Goal: Obtain resource: Download file/media

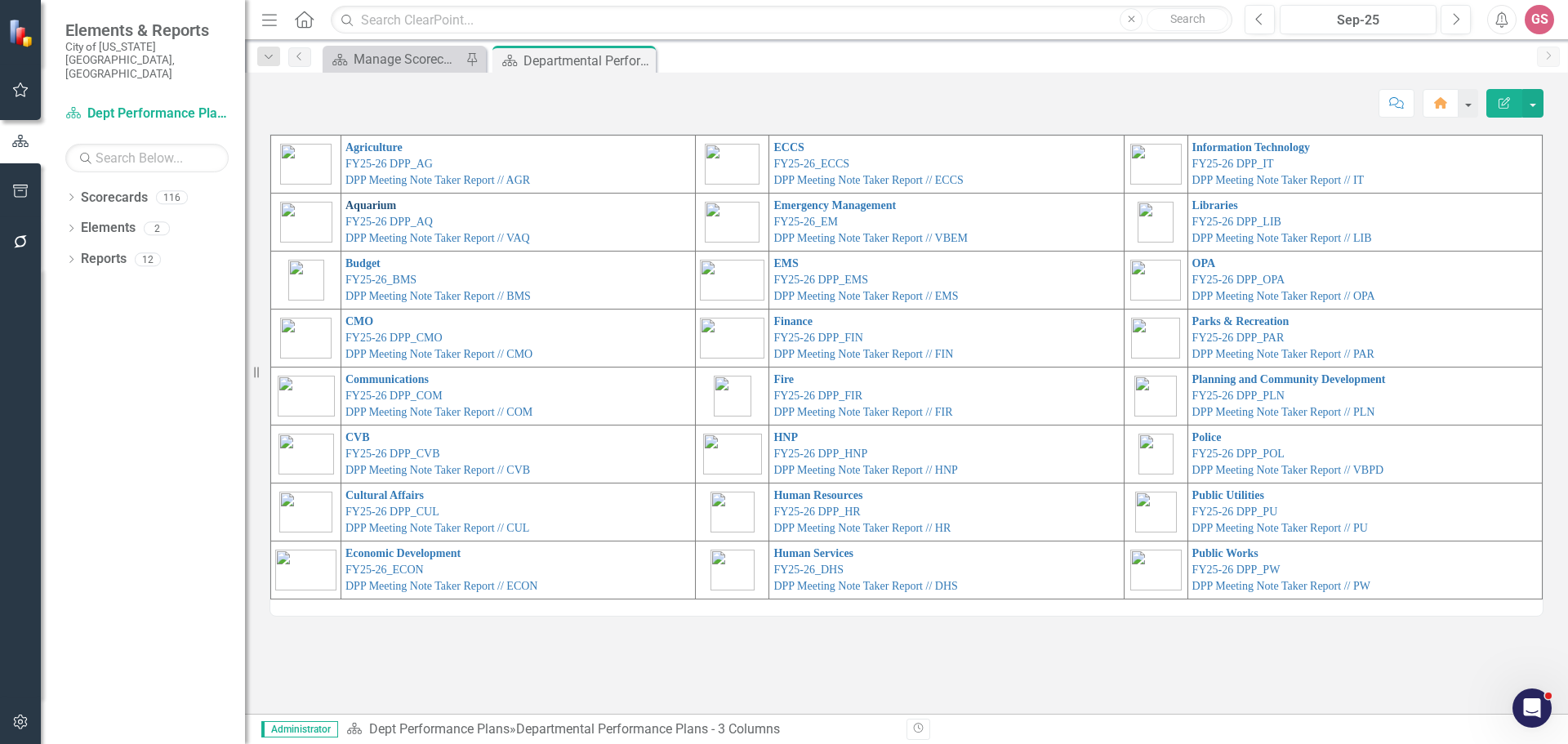
click at [356, 202] on link "Aquarium" at bounding box center [371, 205] width 51 height 13
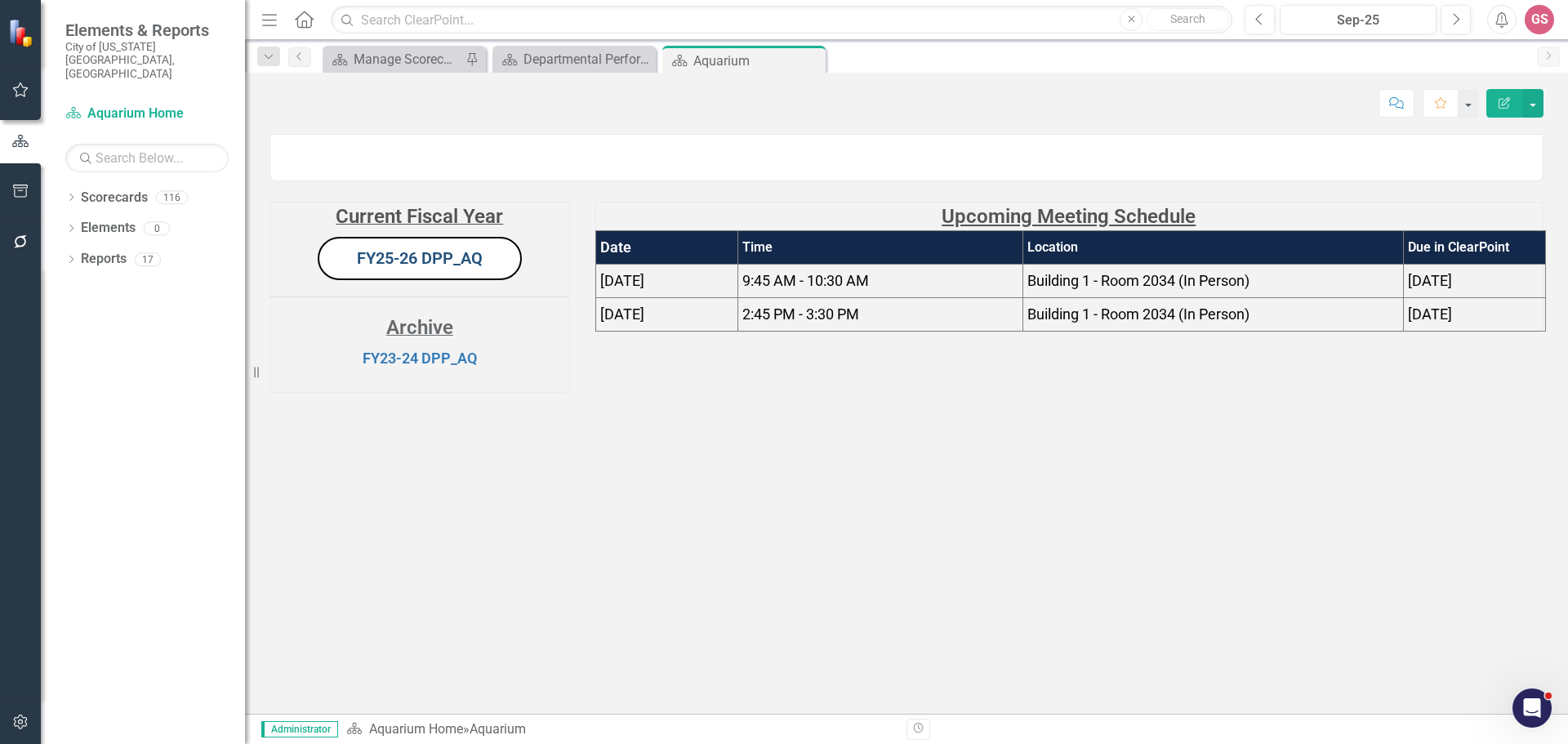
click at [399, 267] on link "FY25-26 DPP_AQ" at bounding box center [419, 257] width 125 height 20
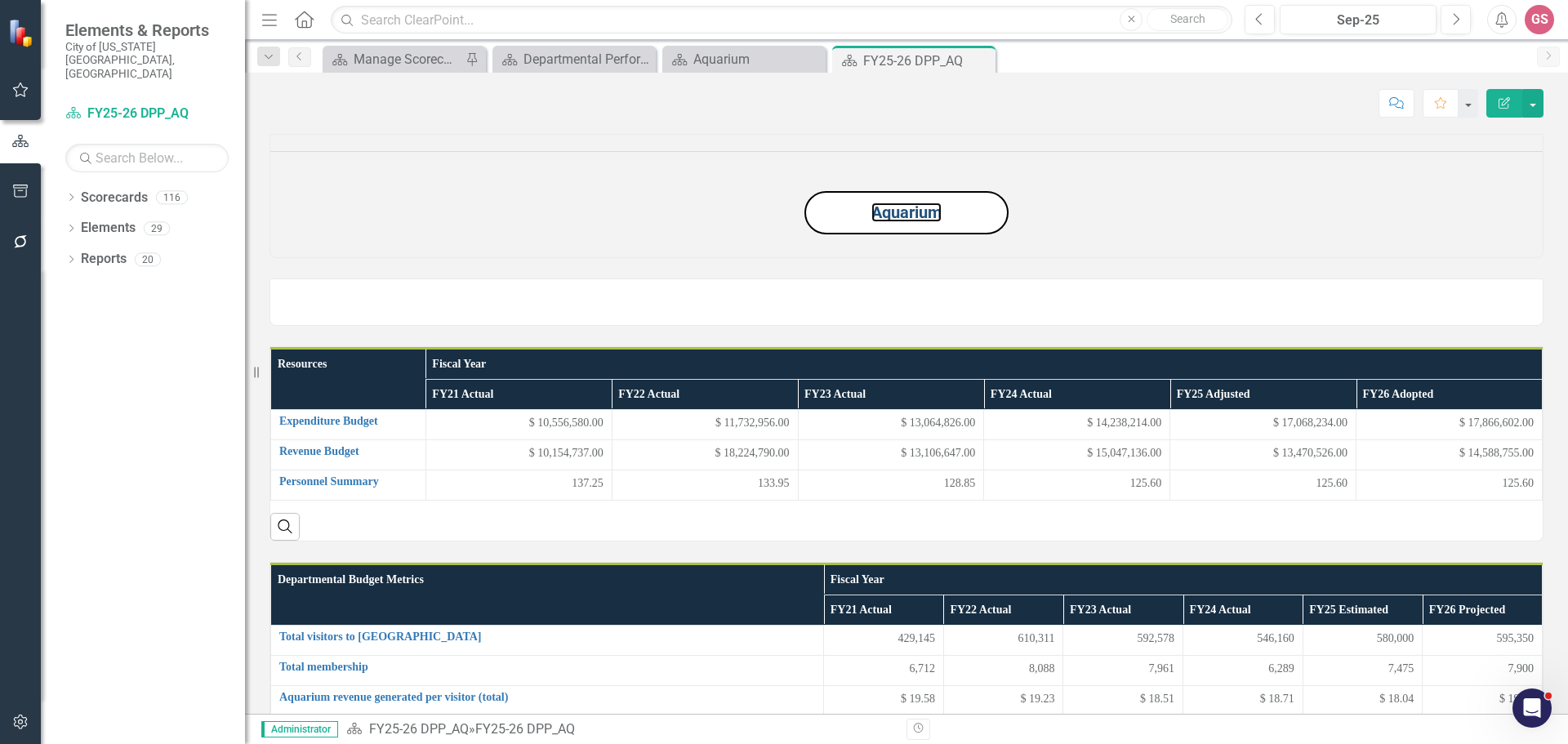
click at [904, 222] on link "Aquarium" at bounding box center [907, 212] width 71 height 20
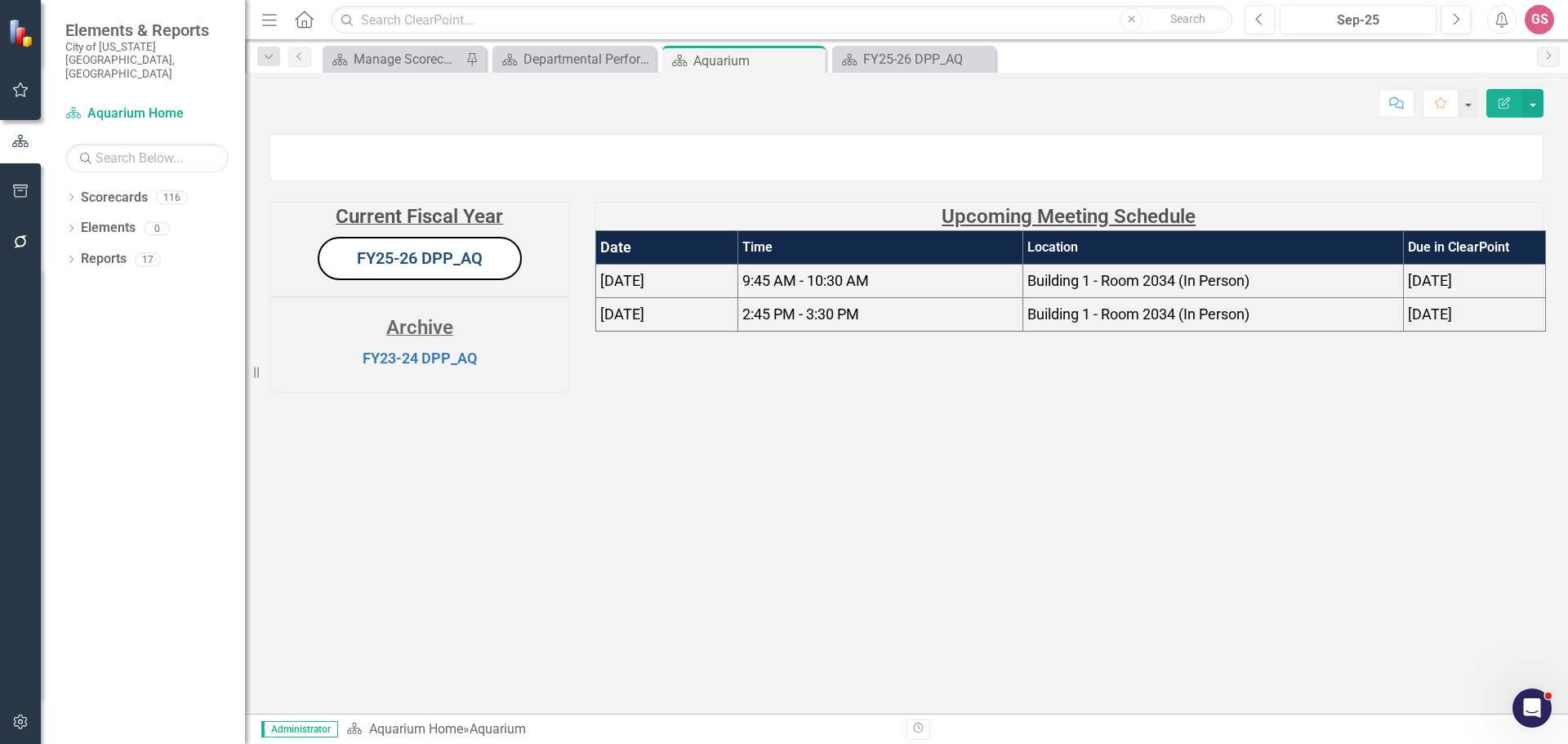
click at [435, 267] on link "FY25-26 DPP_AQ" at bounding box center [419, 257] width 125 height 20
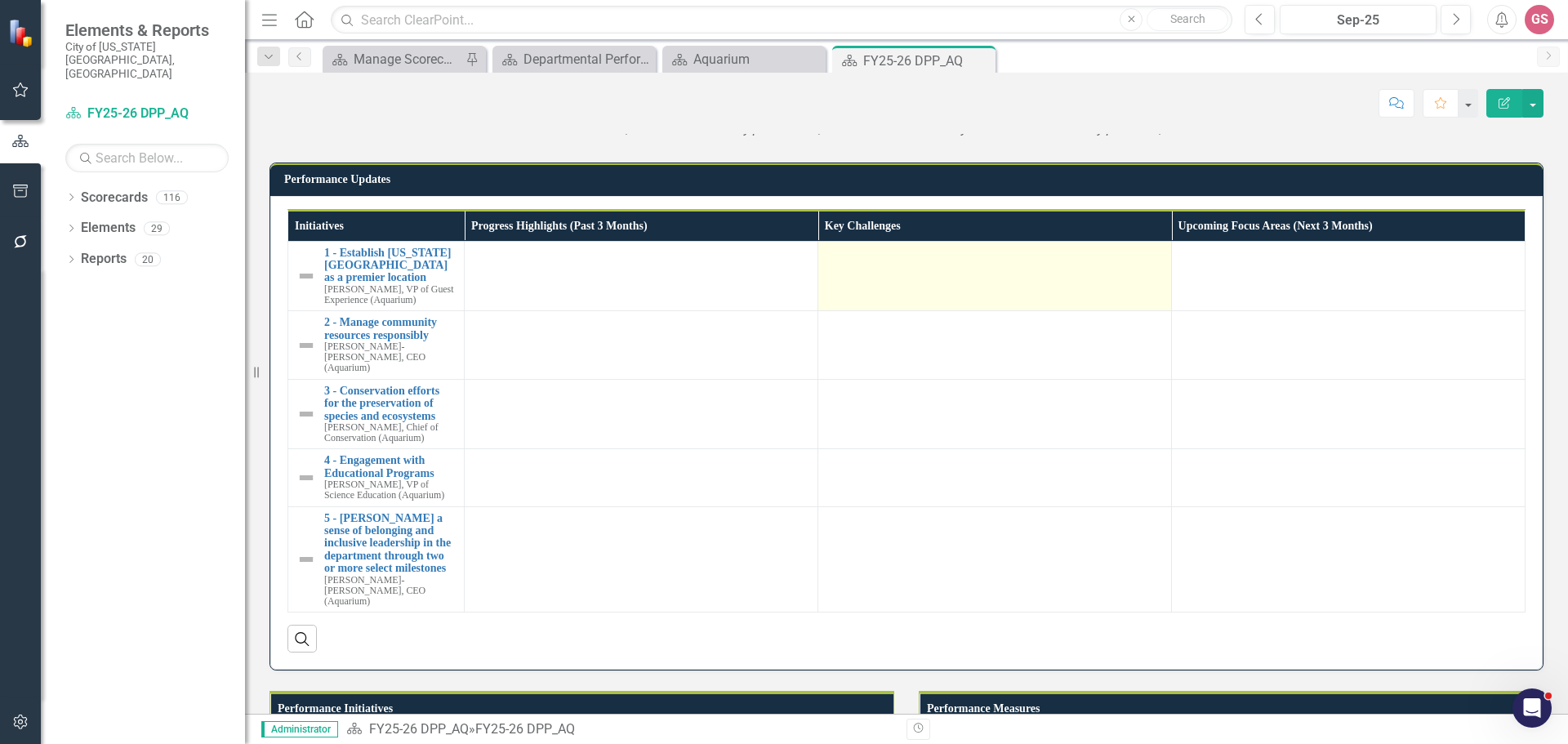
scroll to position [1225, 0]
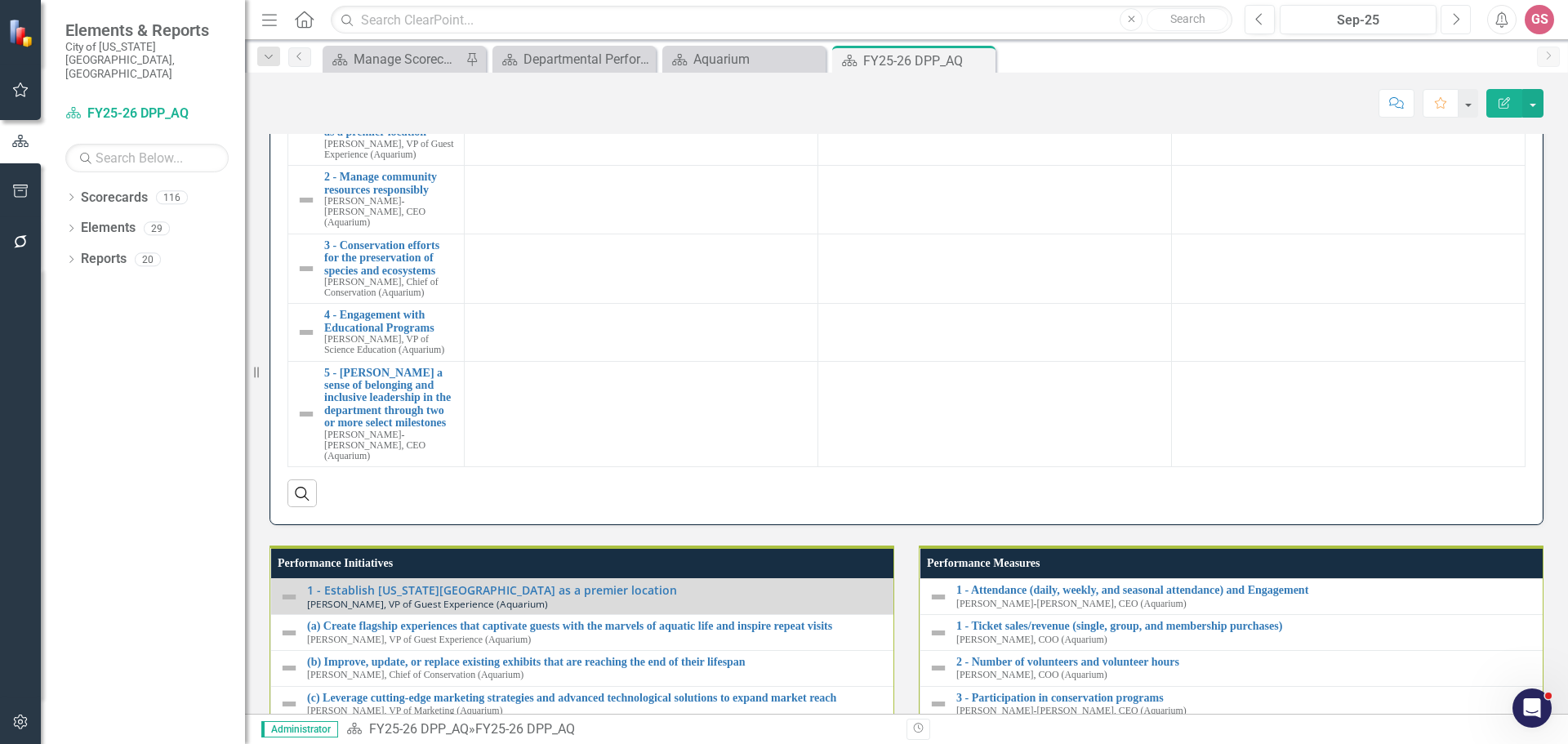
click at [1460, 16] on button "Next" at bounding box center [1455, 20] width 30 height 29
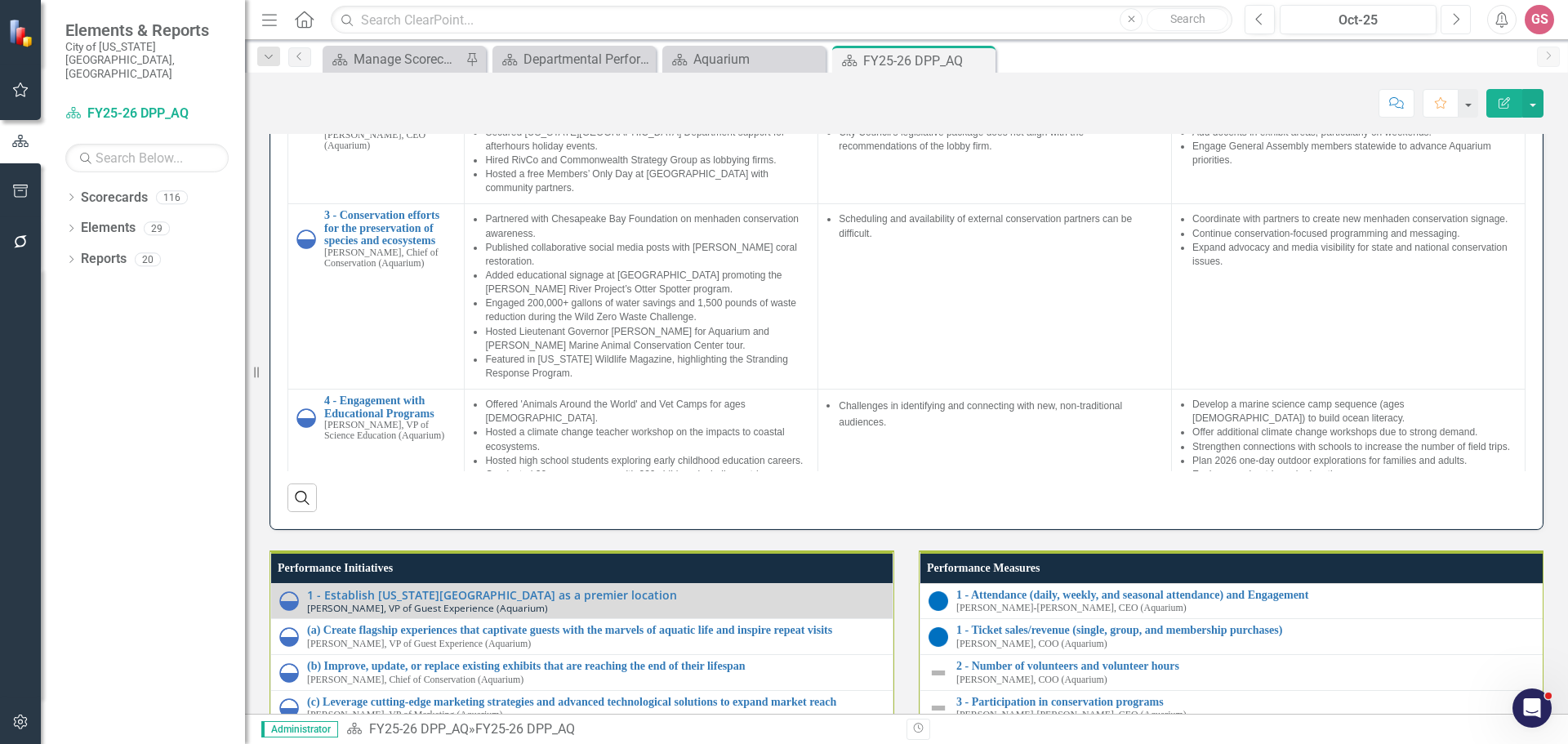
scroll to position [1374, 0]
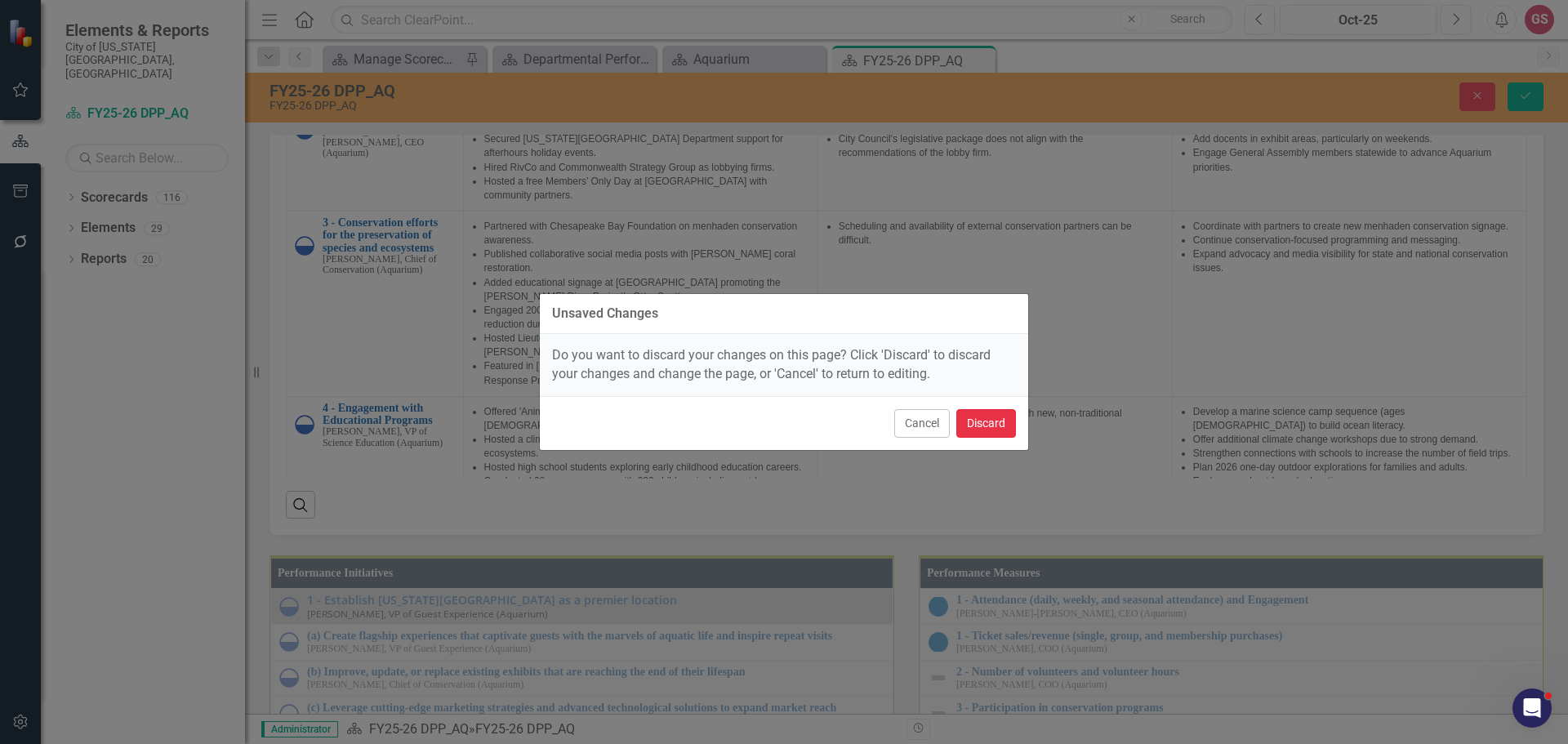
click at [985, 428] on button "Discard" at bounding box center [985, 423] width 60 height 28
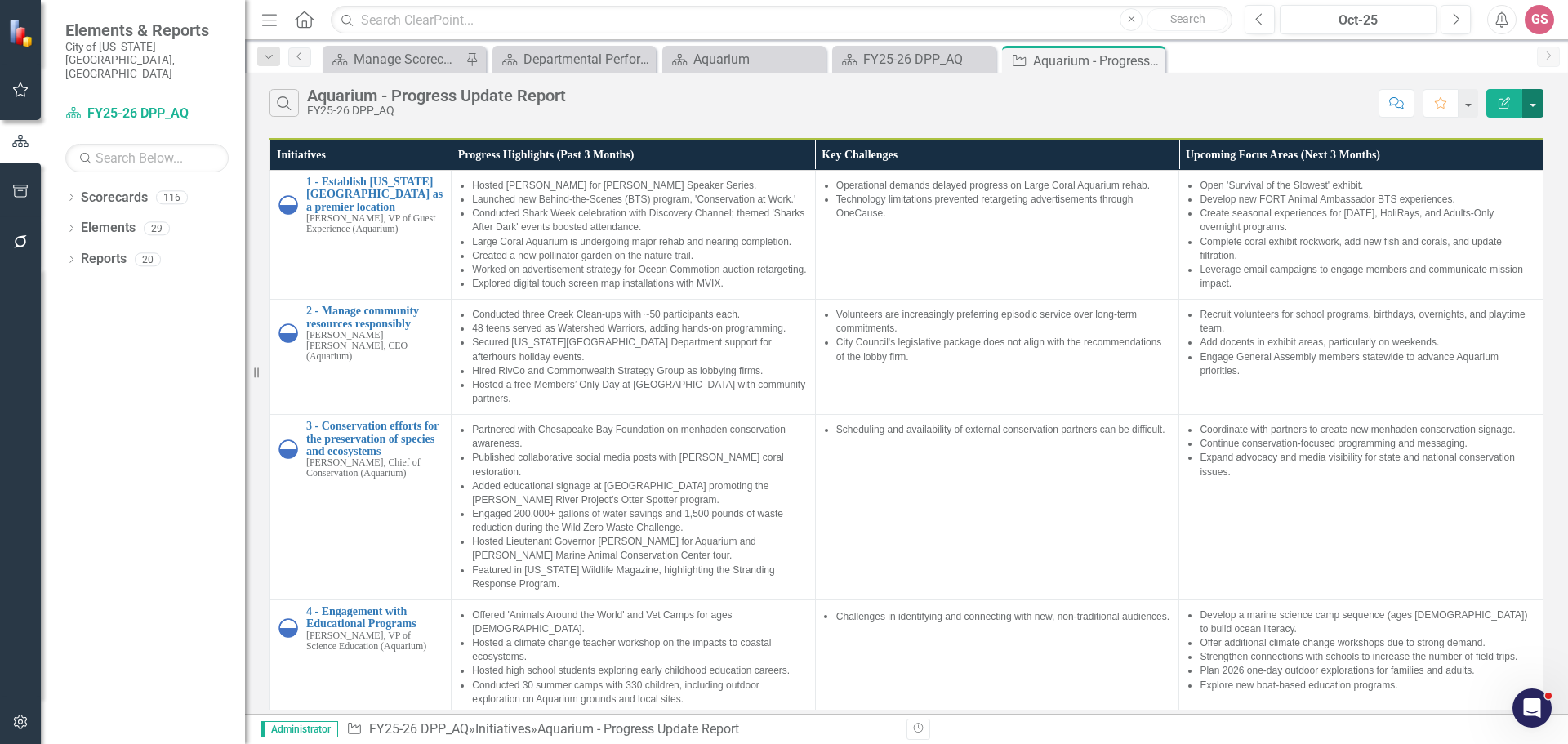
click at [1530, 109] on button "button" at bounding box center [1533, 103] width 22 height 28
click at [1487, 169] on link "PDF Export to PDF" at bounding box center [1478, 165] width 129 height 30
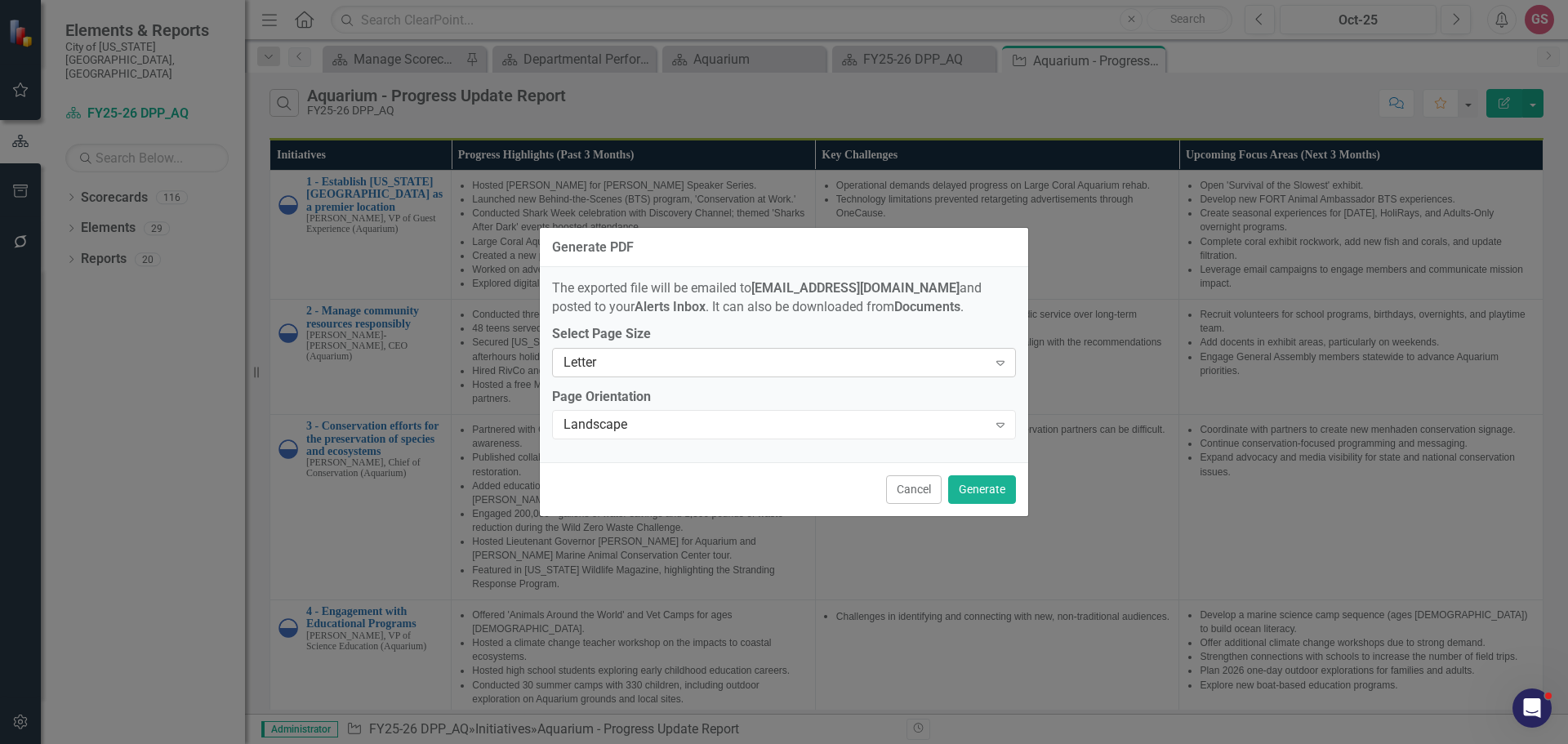
click at [993, 366] on icon "Expand" at bounding box center [1000, 362] width 17 height 13
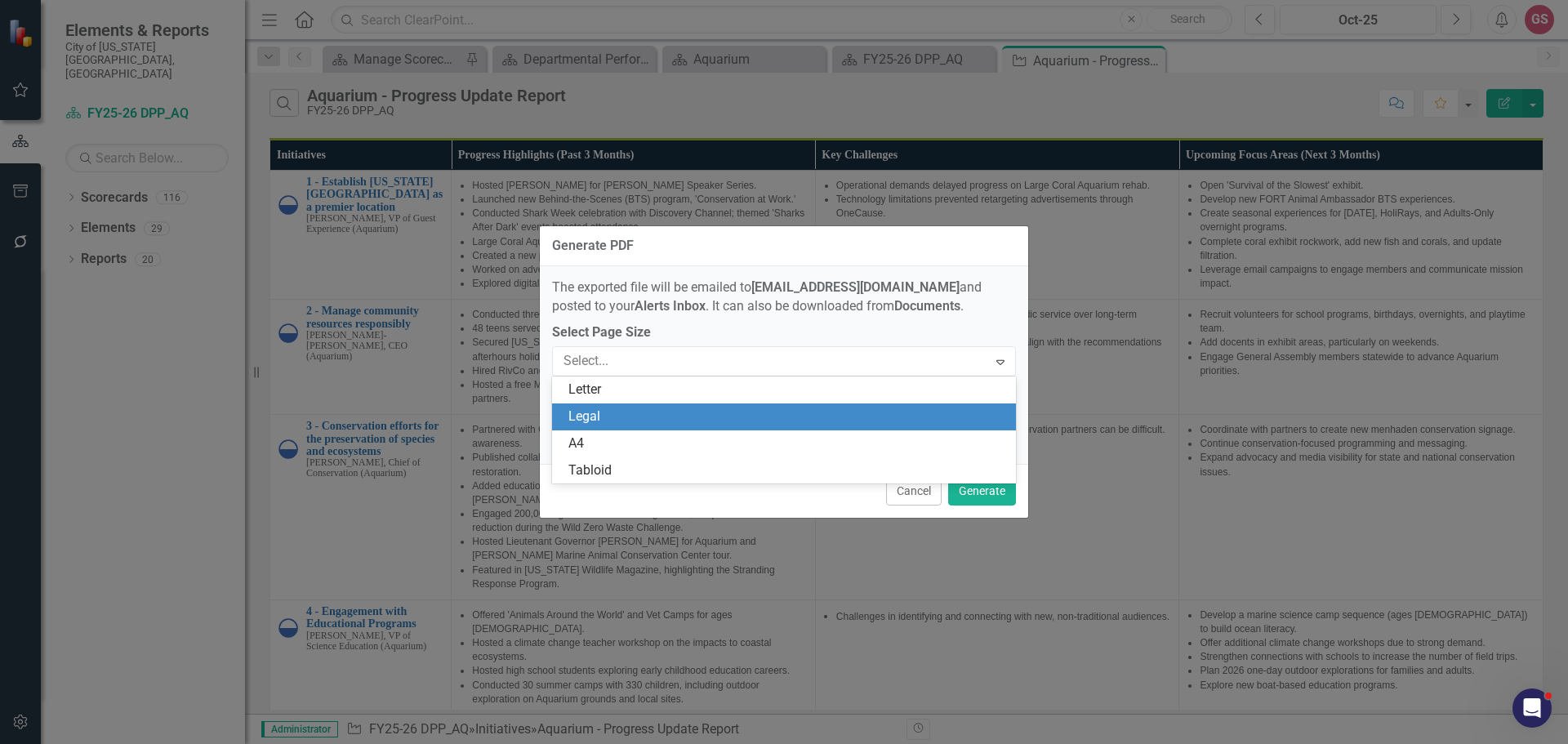
click at [849, 413] on div "Legal" at bounding box center [786, 416] width 438 height 19
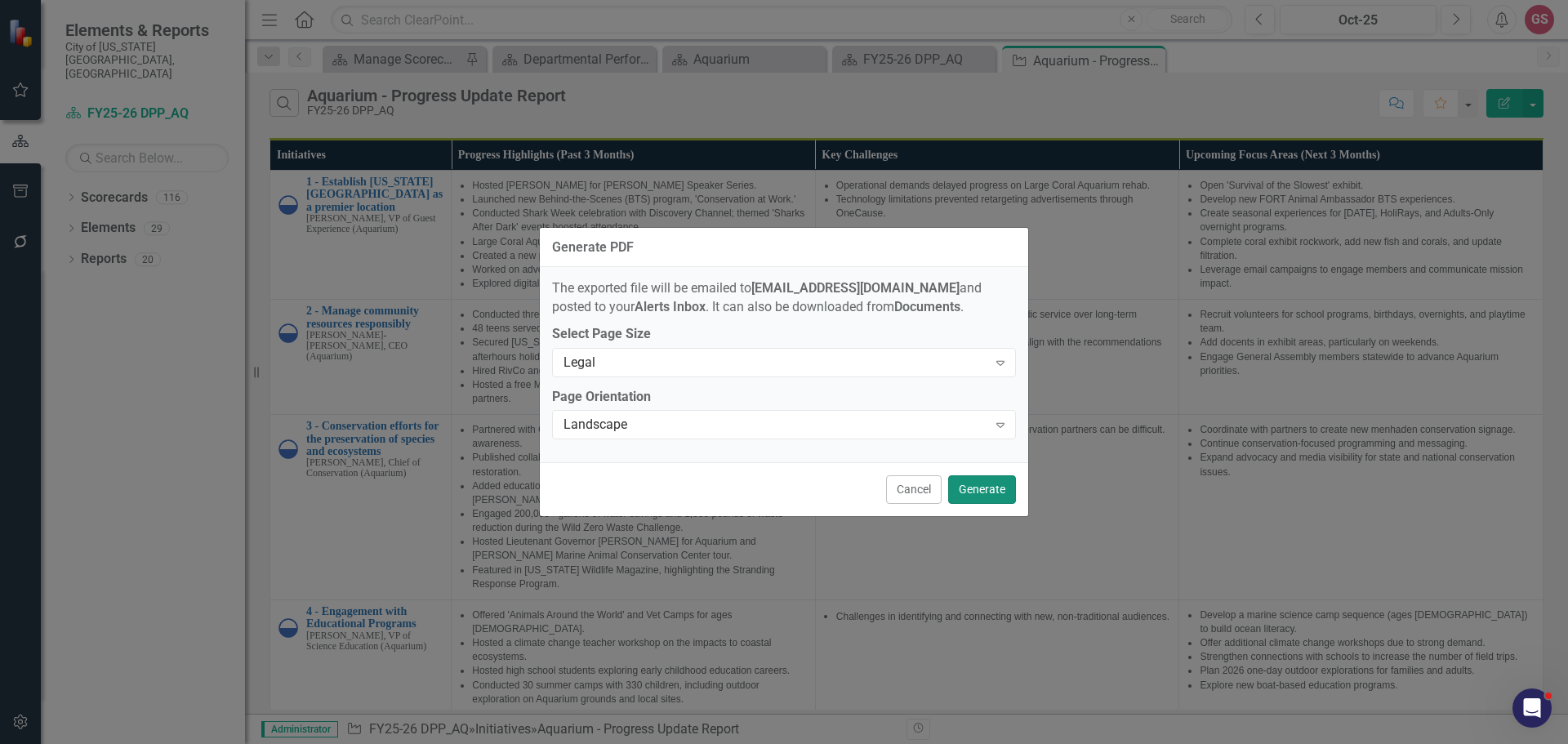
click at [981, 482] on button "Generate" at bounding box center [981, 488] width 68 height 28
